Goal: Information Seeking & Learning: Learn about a topic

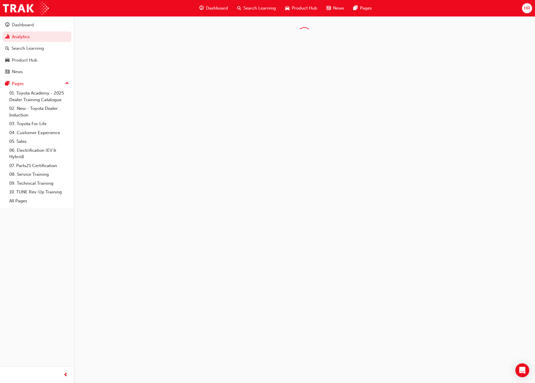
click at [258, 10] on span "Search Learning" at bounding box center [259, 8] width 32 height 7
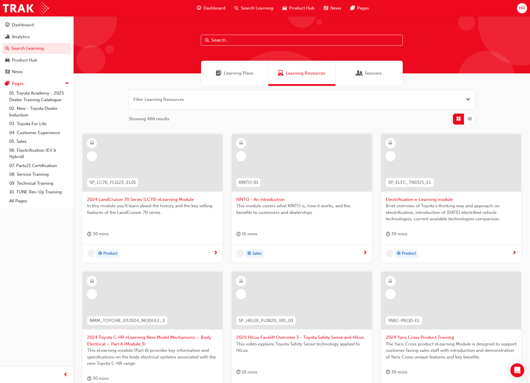
click at [220, 39] on input "text" at bounding box center [302, 40] width 202 height 11
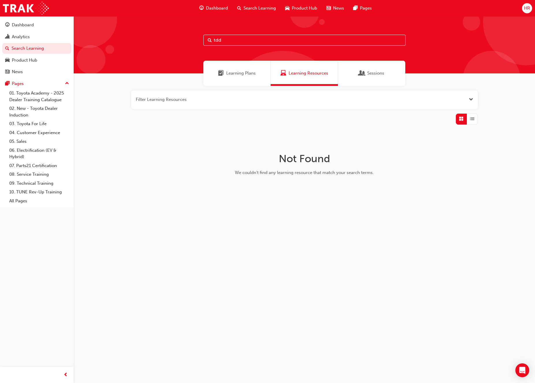
drag, startPoint x: 233, startPoint y: 40, endPoint x: 199, endPoint y: 39, distance: 34.1
click at [199, 39] on div "tdd" at bounding box center [304, 44] width 461 height 57
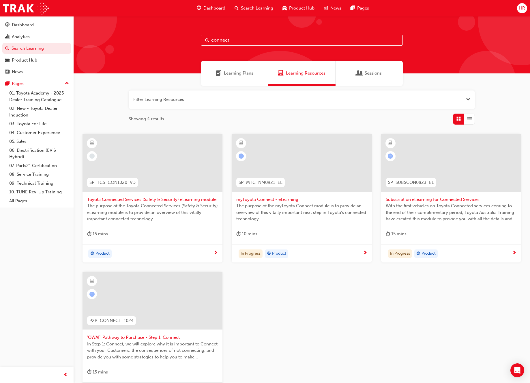
type input "connect"
click at [267, 200] on span "myToyota Connect - eLearning" at bounding box center [301, 199] width 131 height 7
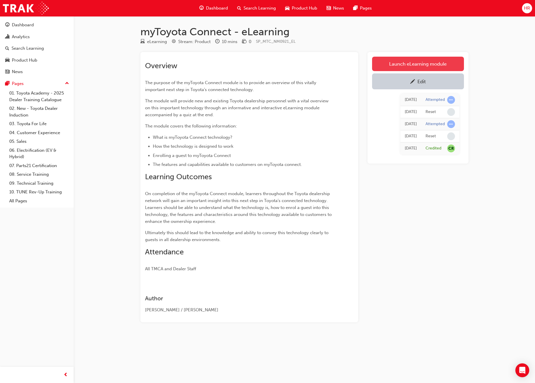
click at [409, 60] on link "Launch eLearning module" at bounding box center [418, 64] width 92 height 14
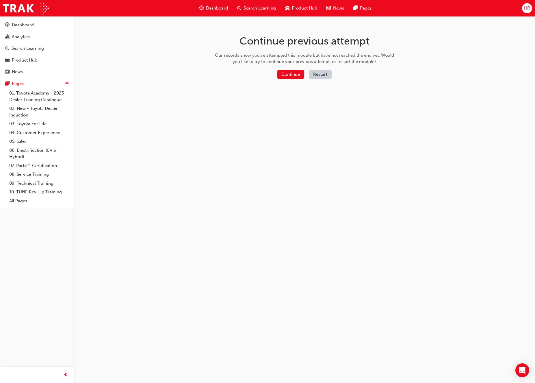
click at [325, 76] on button "Restart" at bounding box center [320, 75] width 23 height 10
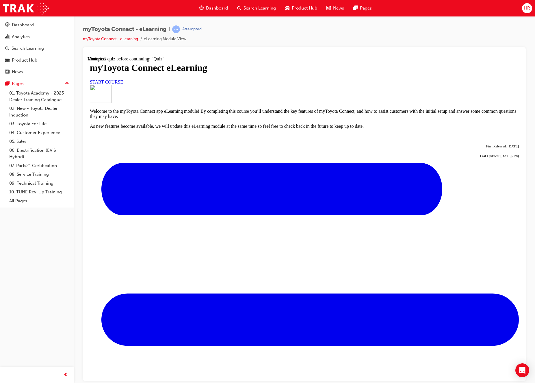
scroll to position [84, 0]
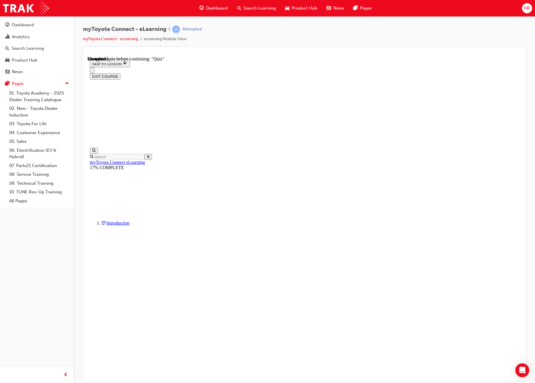
scroll to position [378, 0]
